Goal: Contribute content: Contribute content

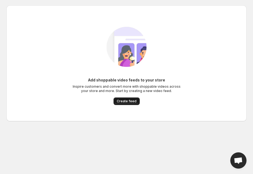
click at [128, 101] on span "Create feed" at bounding box center [127, 101] width 20 height 4
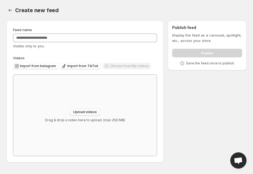
click at [80, 112] on span "Upload videos" at bounding box center [84, 112] width 23 height 4
click at [75, 65] on span "Import from TikTok" at bounding box center [82, 66] width 31 height 4
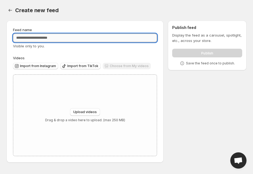
click at [39, 39] on input "Feed name" at bounding box center [85, 37] width 144 height 9
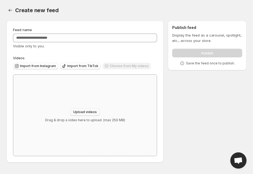
click at [82, 114] on button "Upload videos" at bounding box center [85, 112] width 30 height 8
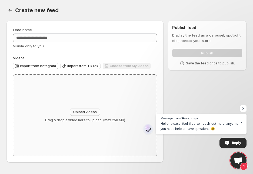
click at [87, 110] on span "Upload videos" at bounding box center [84, 112] width 23 height 4
click at [92, 113] on span "Upload videos" at bounding box center [84, 112] width 23 height 4
type input "**********"
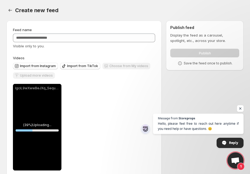
click at [239, 107] on span "Open chat" at bounding box center [240, 108] width 7 height 7
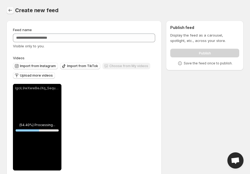
click at [10, 8] on icon "Settings" at bounding box center [10, 10] width 5 height 5
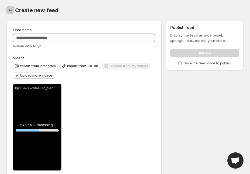
click at [10, 8] on icon "Settings" at bounding box center [10, 10] width 5 height 5
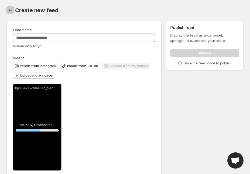
click at [10, 8] on icon "Settings" at bounding box center [10, 10] width 5 height 5
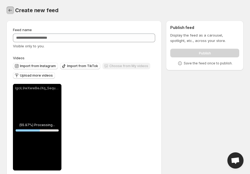
click at [10, 8] on icon "Settings" at bounding box center [10, 10] width 5 height 5
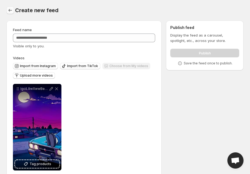
click at [10, 8] on icon "Settings" at bounding box center [10, 10] width 5 height 5
click at [9, 9] on icon "Settings" at bounding box center [10, 10] width 5 height 5
